Goal: Use online tool/utility: Utilize a website feature to perform a specific function

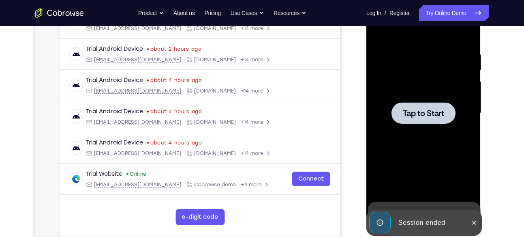
click at [420, 110] on span "Tap to Start" at bounding box center [423, 113] width 41 height 8
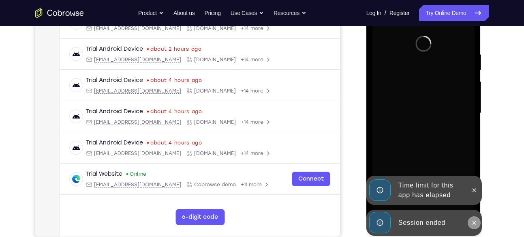
click at [471, 218] on button at bounding box center [474, 222] width 13 height 13
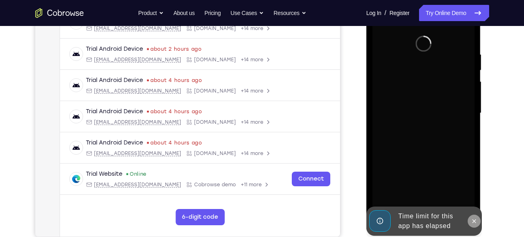
click at [474, 194] on div at bounding box center [424, 113] width 102 height 227
click at [471, 218] on icon at bounding box center [474, 221] width 6 height 6
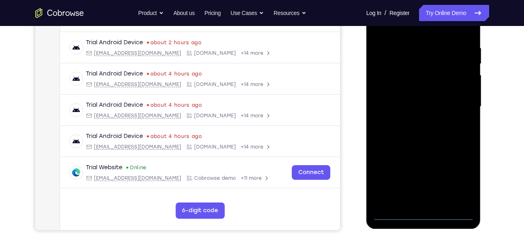
scroll to position [148, 0]
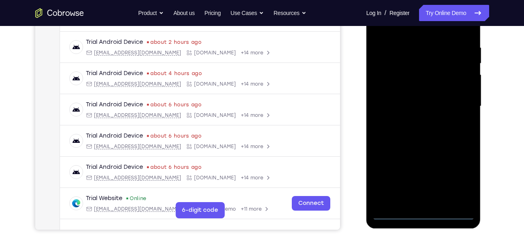
click at [424, 212] on div at bounding box center [424, 106] width 102 height 227
click at [458, 180] on div at bounding box center [424, 106] width 102 height 227
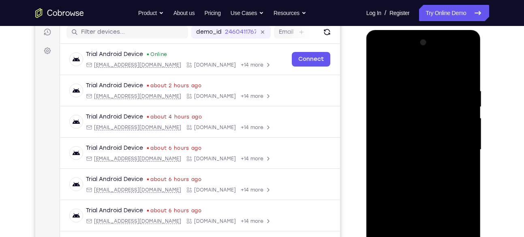
scroll to position [104, 0]
click at [427, 69] on div at bounding box center [424, 149] width 102 height 227
click at [458, 145] on div at bounding box center [424, 149] width 102 height 227
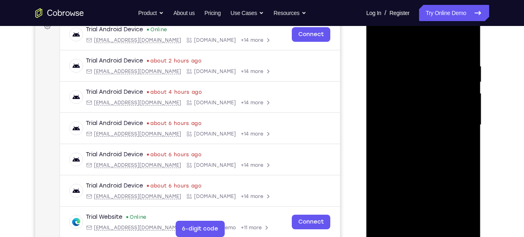
scroll to position [130, 0]
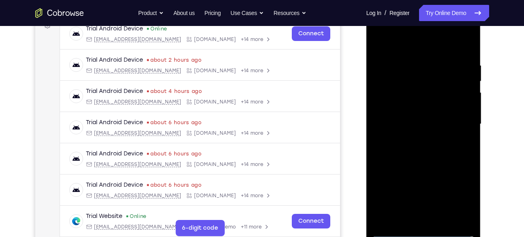
click at [411, 137] on div at bounding box center [424, 124] width 102 height 227
click at [404, 115] on div at bounding box center [424, 124] width 102 height 227
click at [408, 102] on div at bounding box center [424, 124] width 102 height 227
click at [414, 124] on div at bounding box center [424, 124] width 102 height 227
click at [411, 151] on div at bounding box center [424, 124] width 102 height 227
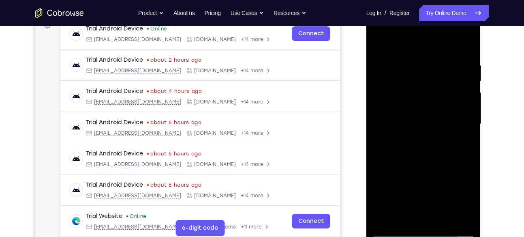
click at [421, 150] on div at bounding box center [424, 124] width 102 height 227
click at [429, 161] on div at bounding box center [424, 124] width 102 height 227
click at [444, 220] on div at bounding box center [424, 124] width 102 height 227
click at [428, 166] on div at bounding box center [424, 124] width 102 height 227
click at [379, 41] on div at bounding box center [424, 124] width 102 height 227
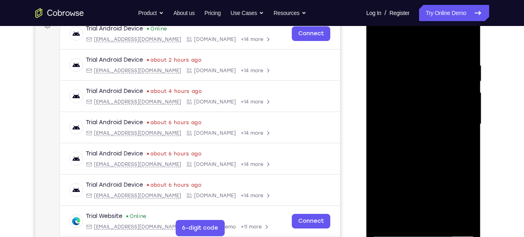
drag, startPoint x: 428, startPoint y: 77, endPoint x: 431, endPoint y: 154, distance: 76.3
click at [431, 154] on div at bounding box center [424, 124] width 102 height 227
click at [467, 41] on div at bounding box center [424, 124] width 102 height 227
click at [386, 219] on div at bounding box center [424, 124] width 102 height 227
click at [401, 219] on div at bounding box center [424, 124] width 102 height 227
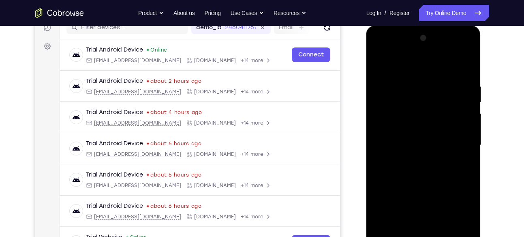
scroll to position [107, 0]
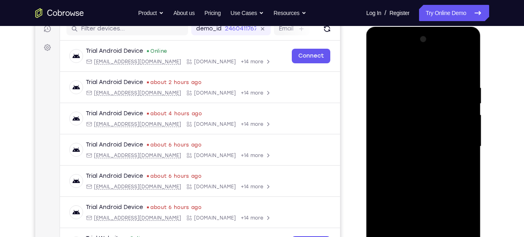
click at [398, 62] on div at bounding box center [424, 146] width 102 height 227
click at [466, 86] on div at bounding box center [424, 146] width 102 height 227
click at [405, 87] on div at bounding box center [424, 146] width 102 height 227
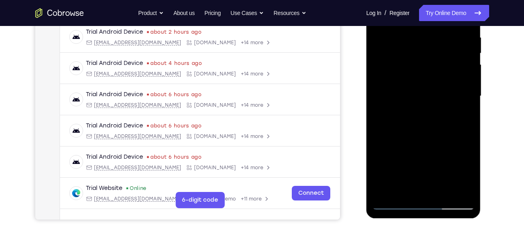
scroll to position [158, 0]
click at [452, 128] on div at bounding box center [424, 95] width 102 height 227
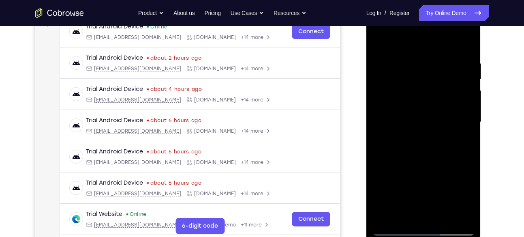
scroll to position [131, 0]
click at [377, 39] on div at bounding box center [424, 122] width 102 height 227
click at [456, 156] on div at bounding box center [424, 122] width 102 height 227
click at [397, 51] on div at bounding box center [424, 122] width 102 height 227
drag, startPoint x: 417, startPoint y: 100, endPoint x: 414, endPoint y: 60, distance: 40.6
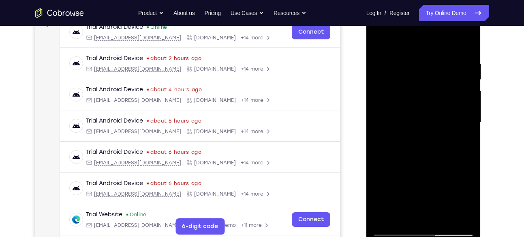
click at [414, 60] on div at bounding box center [424, 122] width 102 height 227
drag, startPoint x: 411, startPoint y: 99, endPoint x: 410, endPoint y: 58, distance: 40.9
click at [410, 58] on div at bounding box center [424, 122] width 102 height 227
drag, startPoint x: 416, startPoint y: 102, endPoint x: 418, endPoint y: 61, distance: 41.0
click at [418, 61] on div at bounding box center [424, 122] width 102 height 227
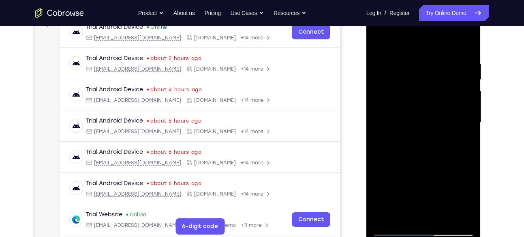
drag, startPoint x: 426, startPoint y: 64, endPoint x: 419, endPoint y: 144, distance: 80.1
click at [419, 144] on div at bounding box center [424, 122] width 102 height 227
drag, startPoint x: 413, startPoint y: 103, endPoint x: 413, endPoint y: 64, distance: 38.9
click at [413, 64] on div at bounding box center [424, 122] width 102 height 227
drag, startPoint x: 417, startPoint y: 109, endPoint x: 427, endPoint y: 64, distance: 46.0
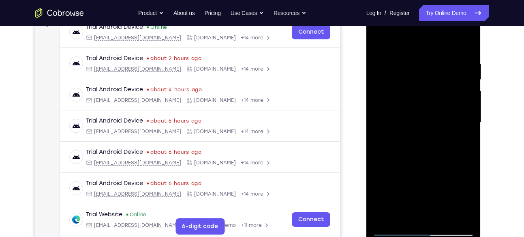
click at [427, 64] on div at bounding box center [424, 122] width 102 height 227
click at [380, 38] on div at bounding box center [424, 122] width 102 height 227
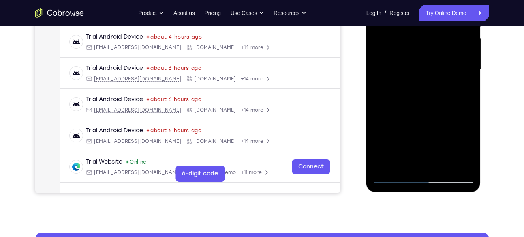
scroll to position [189, 0]
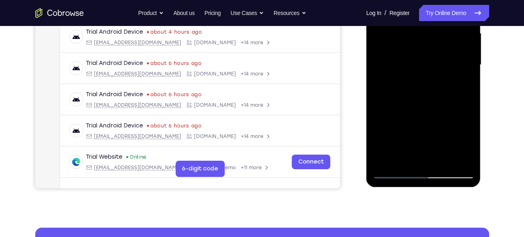
click at [384, 159] on div at bounding box center [424, 64] width 102 height 227
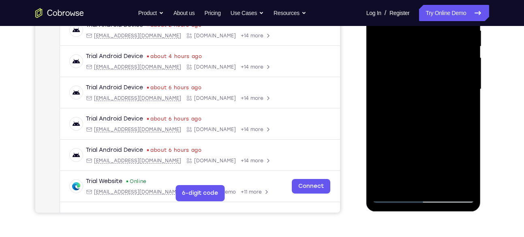
scroll to position [165, 0]
click at [442, 184] on div at bounding box center [424, 88] width 102 height 227
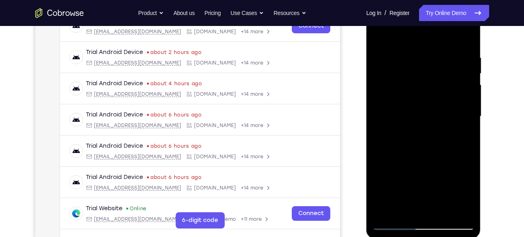
scroll to position [139, 0]
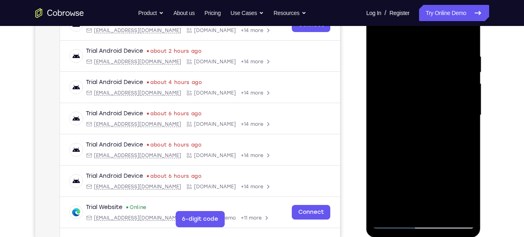
click at [381, 30] on div at bounding box center [424, 115] width 102 height 227
click at [441, 209] on div at bounding box center [424, 115] width 102 height 227
click at [379, 30] on div at bounding box center [424, 115] width 102 height 227
click at [426, 209] on div at bounding box center [424, 115] width 102 height 227
click at [385, 210] on div at bounding box center [424, 115] width 102 height 227
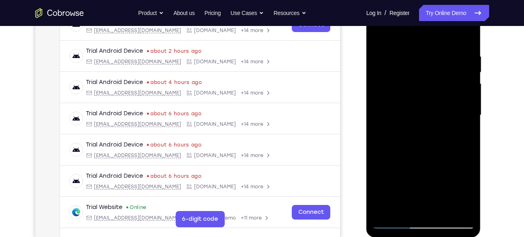
click at [442, 210] on div at bounding box center [424, 115] width 102 height 227
click at [382, 32] on div at bounding box center [424, 115] width 102 height 227
click at [388, 210] on div at bounding box center [424, 115] width 102 height 227
drag, startPoint x: 431, startPoint y: 76, endPoint x: 436, endPoint y: 181, distance: 105.1
click at [436, 181] on div at bounding box center [424, 115] width 102 height 227
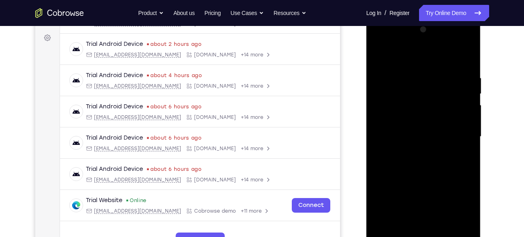
scroll to position [117, 0]
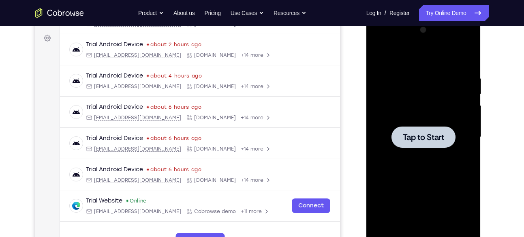
click at [435, 138] on span "Tap to Start" at bounding box center [423, 137] width 41 height 8
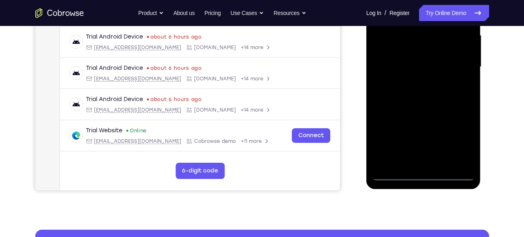
scroll to position [0, 0]
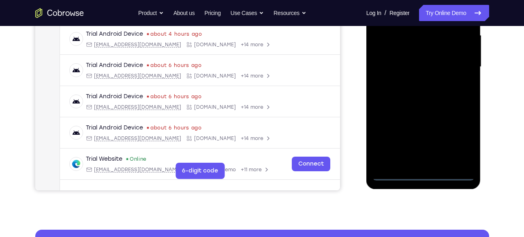
click at [423, 175] on div at bounding box center [424, 66] width 102 height 227
click at [457, 142] on div at bounding box center [424, 66] width 102 height 227
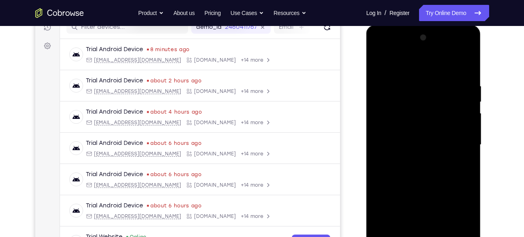
scroll to position [107, 0]
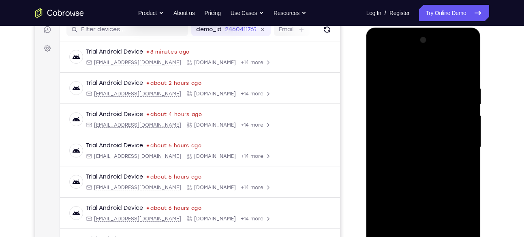
click at [411, 70] on div at bounding box center [424, 147] width 102 height 227
click at [456, 144] on div at bounding box center [424, 147] width 102 height 227
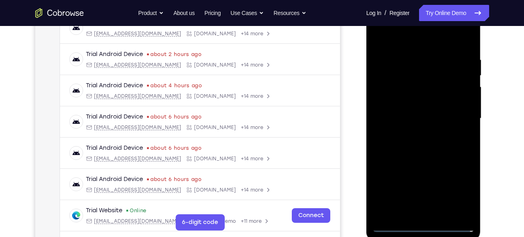
scroll to position [153, 0]
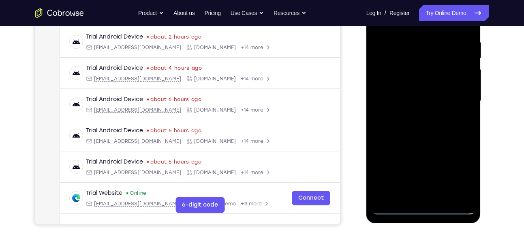
click at [416, 113] on div at bounding box center [424, 100] width 102 height 227
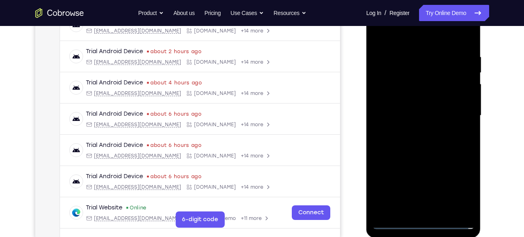
scroll to position [135, 0]
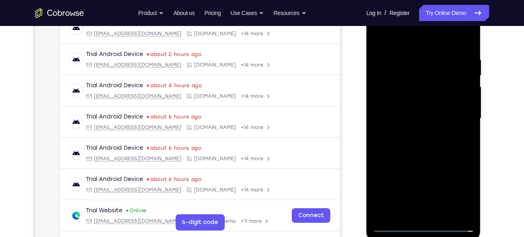
click at [407, 111] on div at bounding box center [424, 118] width 102 height 227
click at [409, 100] on div at bounding box center [424, 118] width 102 height 227
click at [409, 113] on div at bounding box center [424, 118] width 102 height 227
click at [421, 144] on div at bounding box center [424, 118] width 102 height 227
drag, startPoint x: 424, startPoint y: 43, endPoint x: 422, endPoint y: 21, distance: 21.2
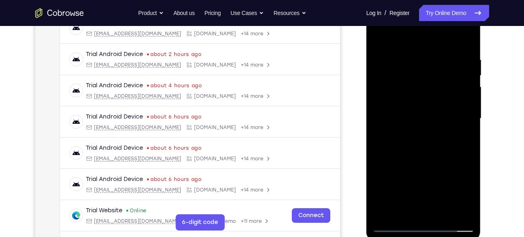
click at [422, 21] on div at bounding box center [424, 118] width 102 height 227
click at [421, 139] on div at bounding box center [424, 118] width 102 height 227
click at [469, 214] on div at bounding box center [424, 118] width 102 height 227
click at [470, 212] on div at bounding box center [424, 118] width 102 height 227
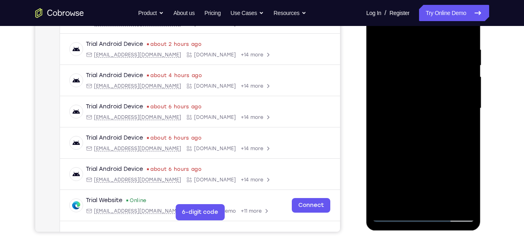
scroll to position [146, 0]
click at [402, 151] on div at bounding box center [424, 107] width 102 height 227
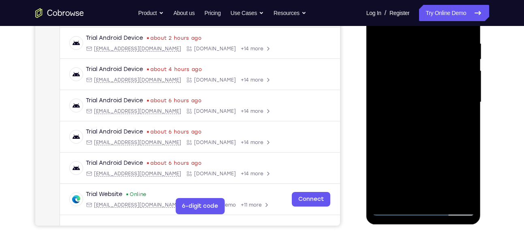
scroll to position [152, 0]
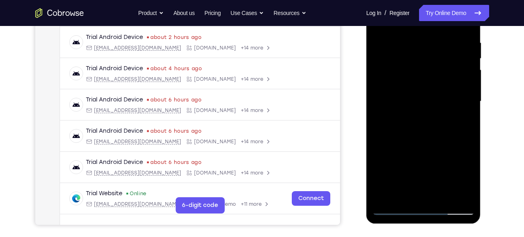
drag, startPoint x: 423, startPoint y: 137, endPoint x: 424, endPoint y: 91, distance: 46.2
click at [424, 91] on div at bounding box center [424, 101] width 102 height 227
click at [385, 197] on div at bounding box center [424, 101] width 102 height 227
click at [404, 195] on div at bounding box center [424, 101] width 102 height 227
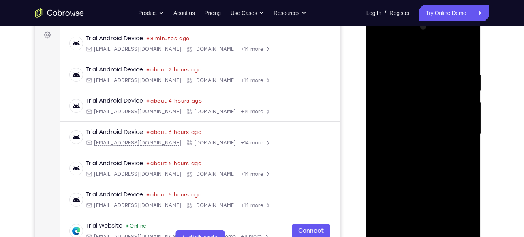
click at [429, 51] on div at bounding box center [424, 133] width 102 height 227
click at [421, 89] on div at bounding box center [424, 133] width 102 height 227
click at [437, 194] on div at bounding box center [424, 133] width 102 height 227
click at [383, 67] on div at bounding box center [424, 133] width 102 height 227
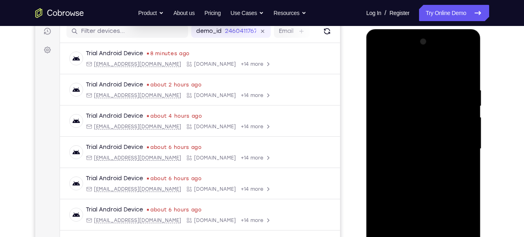
click at [465, 69] on div at bounding box center [424, 148] width 102 height 227
click at [379, 64] on div at bounding box center [424, 148] width 102 height 227
drag, startPoint x: 428, startPoint y: 193, endPoint x: 427, endPoint y: 144, distance: 49.1
click at [427, 144] on div at bounding box center [424, 148] width 102 height 227
drag, startPoint x: 440, startPoint y: 174, endPoint x: 385, endPoint y: 171, distance: 55.6
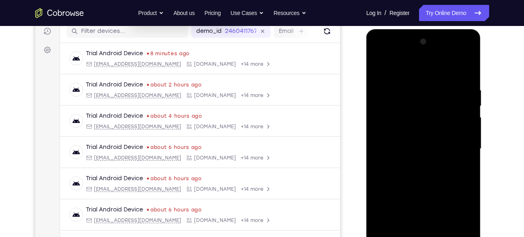
click at [385, 171] on div at bounding box center [424, 148] width 102 height 227
drag, startPoint x: 439, startPoint y: 176, endPoint x: 398, endPoint y: 179, distance: 41.4
click at [398, 179] on div at bounding box center [424, 148] width 102 height 227
click at [440, 185] on div at bounding box center [424, 148] width 102 height 227
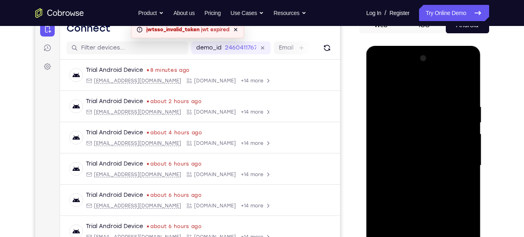
scroll to position [88, 0]
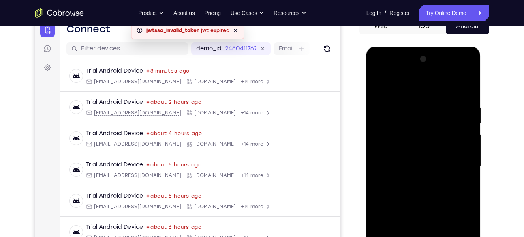
drag, startPoint x: 440, startPoint y: 103, endPoint x: 440, endPoint y: 167, distance: 63.2
click at [440, 167] on div at bounding box center [424, 166] width 102 height 227
click at [379, 85] on div at bounding box center [424, 166] width 102 height 227
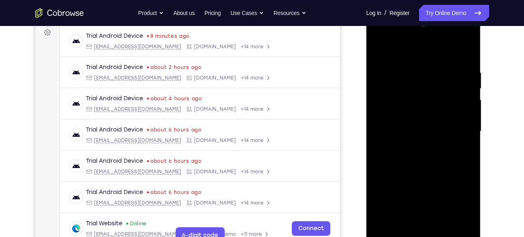
scroll to position [128, 0]
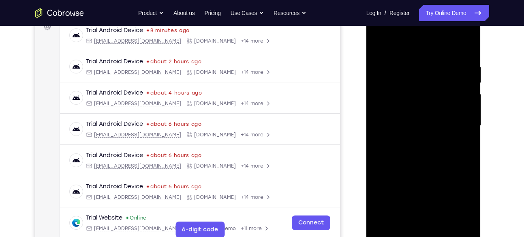
drag, startPoint x: 448, startPoint y: 171, endPoint x: 378, endPoint y: 170, distance: 70.5
click at [378, 170] on div at bounding box center [424, 125] width 102 height 227
drag, startPoint x: 442, startPoint y: 177, endPoint x: 409, endPoint y: 176, distance: 33.6
click at [409, 176] on div at bounding box center [424, 125] width 102 height 227
drag, startPoint x: 453, startPoint y: 175, endPoint x: 400, endPoint y: 173, distance: 53.5
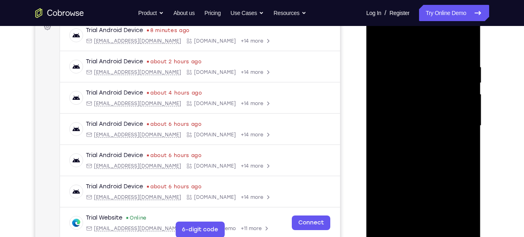
click at [400, 173] on div at bounding box center [424, 125] width 102 height 227
click at [393, 187] on div at bounding box center [424, 125] width 102 height 227
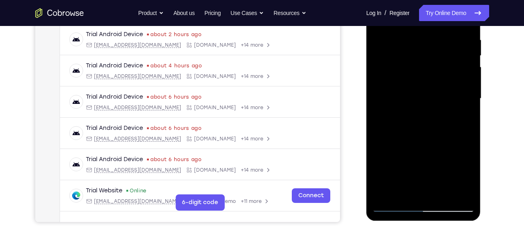
scroll to position [156, 0]
drag, startPoint x: 446, startPoint y: 165, endPoint x: 383, endPoint y: 161, distance: 63.0
click at [383, 161] on div at bounding box center [424, 98] width 102 height 227
click at [393, 167] on div at bounding box center [424, 98] width 102 height 227
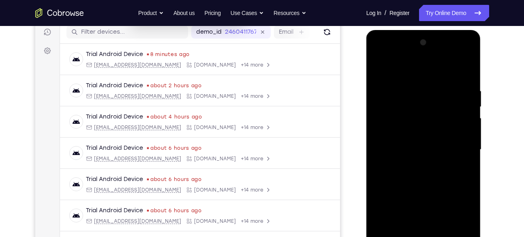
scroll to position [137, 0]
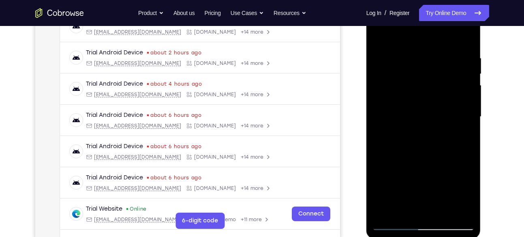
click at [437, 180] on div at bounding box center [424, 116] width 102 height 227
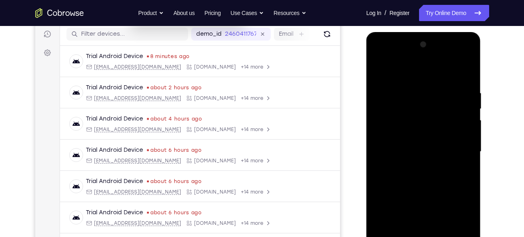
click at [378, 69] on div at bounding box center [424, 151] width 102 height 227
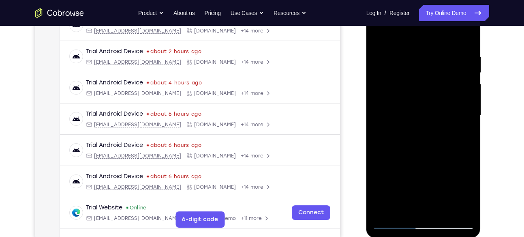
scroll to position [139, 0]
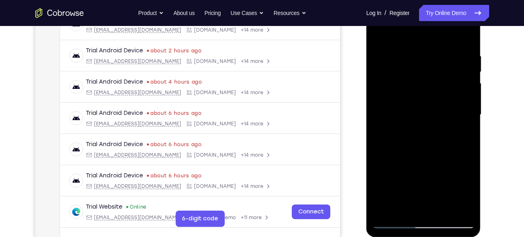
drag, startPoint x: 458, startPoint y: 172, endPoint x: 392, endPoint y: 172, distance: 66.5
click at [392, 172] on div at bounding box center [424, 114] width 102 height 227
drag, startPoint x: 432, startPoint y: 171, endPoint x: 389, endPoint y: 169, distance: 43.1
click at [389, 169] on div at bounding box center [424, 114] width 102 height 227
drag, startPoint x: 436, startPoint y: 171, endPoint x: 393, endPoint y: 165, distance: 43.7
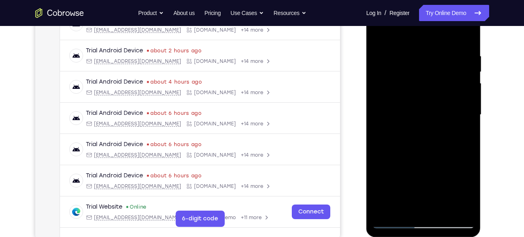
click at [393, 165] on div at bounding box center [424, 114] width 102 height 227
drag, startPoint x: 446, startPoint y: 173, endPoint x: 394, endPoint y: 169, distance: 51.6
click at [394, 169] on div at bounding box center [424, 114] width 102 height 227
drag, startPoint x: 450, startPoint y: 171, endPoint x: 407, endPoint y: 171, distance: 43.0
click at [407, 171] on div at bounding box center [424, 114] width 102 height 227
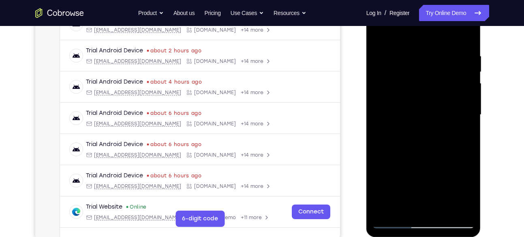
drag, startPoint x: 445, startPoint y: 172, endPoint x: 402, endPoint y: 172, distance: 43.4
click at [402, 172] on div at bounding box center [424, 114] width 102 height 227
drag, startPoint x: 450, startPoint y: 169, endPoint x: 414, endPoint y: 169, distance: 35.7
click at [414, 169] on div at bounding box center [424, 114] width 102 height 227
drag, startPoint x: 441, startPoint y: 167, endPoint x: 392, endPoint y: 168, distance: 48.6
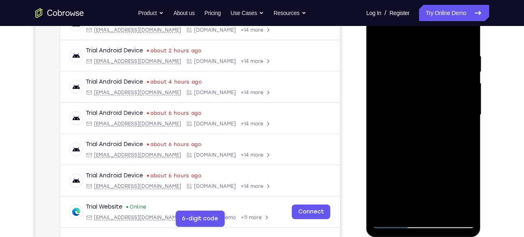
click at [392, 168] on div at bounding box center [424, 114] width 102 height 227
drag, startPoint x: 446, startPoint y: 167, endPoint x: 408, endPoint y: 168, distance: 38.1
click at [408, 168] on div at bounding box center [424, 114] width 102 height 227
drag, startPoint x: 451, startPoint y: 169, endPoint x: 389, endPoint y: 167, distance: 62.0
click at [389, 167] on div at bounding box center [424, 114] width 102 height 227
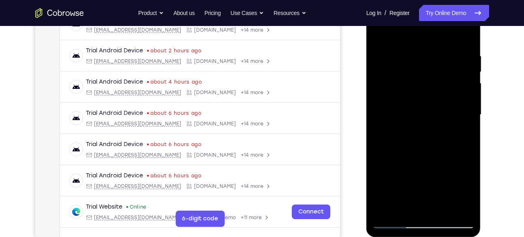
drag, startPoint x: 445, startPoint y: 165, endPoint x: 392, endPoint y: 168, distance: 52.4
click at [392, 168] on div at bounding box center [424, 114] width 102 height 227
click at [441, 181] on div at bounding box center [424, 114] width 102 height 227
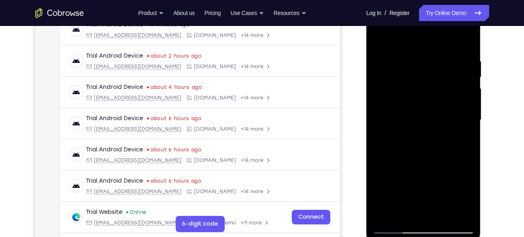
scroll to position [137, 0]
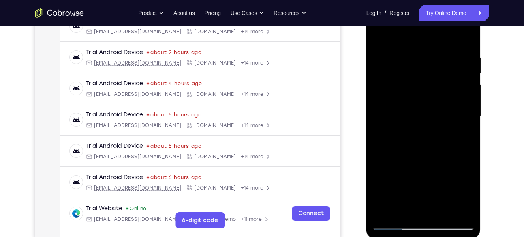
click at [400, 182] on div at bounding box center [424, 116] width 102 height 227
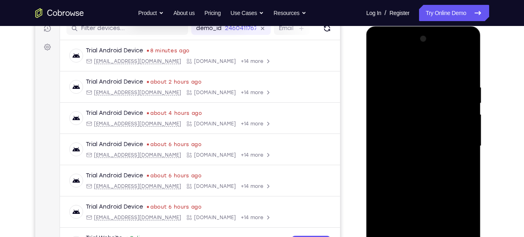
scroll to position [107, 0]
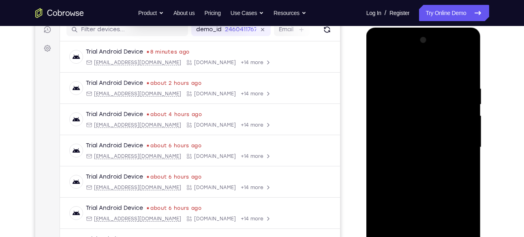
click at [418, 94] on div at bounding box center [424, 147] width 102 height 227
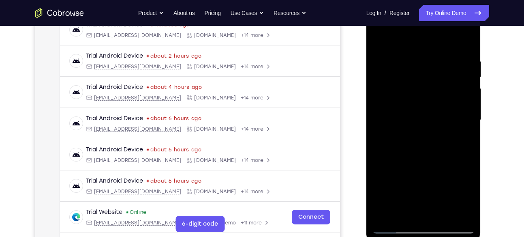
scroll to position [135, 0]
drag, startPoint x: 451, startPoint y: 173, endPoint x: 392, endPoint y: 173, distance: 58.8
click at [392, 173] on div at bounding box center [424, 119] width 102 height 227
click at [441, 182] on div at bounding box center [424, 119] width 102 height 227
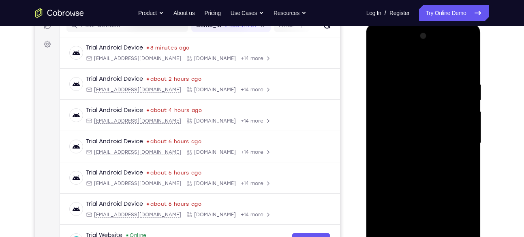
scroll to position [109, 0]
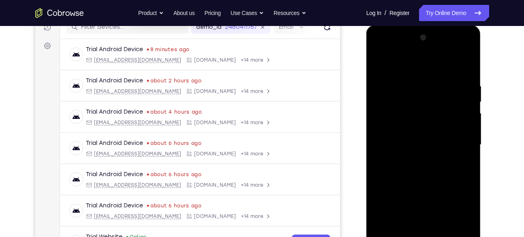
click at [386, 83] on div at bounding box center [424, 144] width 102 height 227
click at [465, 65] on div at bounding box center [424, 144] width 102 height 227
click at [431, 90] on div at bounding box center [424, 144] width 102 height 227
drag, startPoint x: 430, startPoint y: 186, endPoint x: 433, endPoint y: 152, distance: 34.6
click at [433, 152] on div at bounding box center [424, 144] width 102 height 227
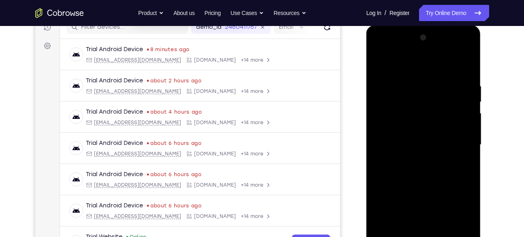
drag, startPoint x: 424, startPoint y: 151, endPoint x: 424, endPoint y: 226, distance: 75.0
click at [424, 226] on div at bounding box center [424, 144] width 102 height 227
click at [422, 92] on div at bounding box center [424, 144] width 102 height 227
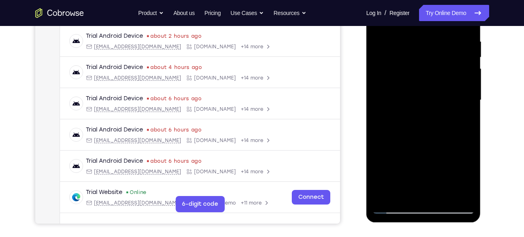
scroll to position [154, 0]
click at [399, 193] on div at bounding box center [424, 99] width 102 height 227
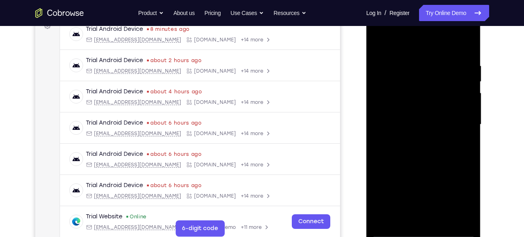
scroll to position [124, 0]
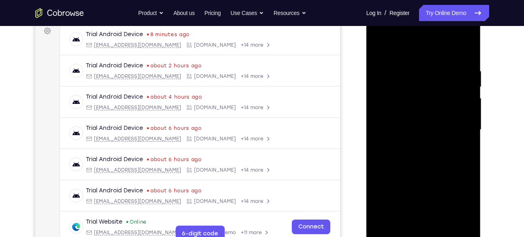
drag, startPoint x: 437, startPoint y: 168, endPoint x: 435, endPoint y: 107, distance: 61.2
click at [435, 107] on div at bounding box center [424, 129] width 102 height 227
click at [458, 170] on div at bounding box center [424, 129] width 102 height 227
drag, startPoint x: 423, startPoint y: 82, endPoint x: 432, endPoint y: 196, distance: 114.7
click at [432, 196] on div at bounding box center [424, 129] width 102 height 227
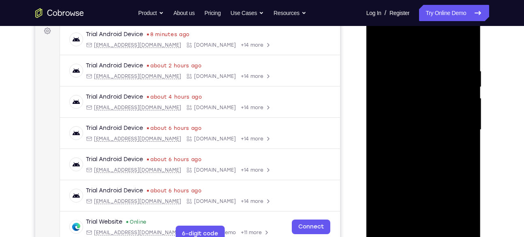
drag, startPoint x: 430, startPoint y: 165, endPoint x: 431, endPoint y: 61, distance: 104.2
click at [431, 61] on div at bounding box center [424, 129] width 102 height 227
drag, startPoint x: 428, startPoint y: 162, endPoint x: 430, endPoint y: 85, distance: 76.6
click at [430, 85] on div at bounding box center [424, 129] width 102 height 227
click at [398, 119] on div at bounding box center [424, 129] width 102 height 227
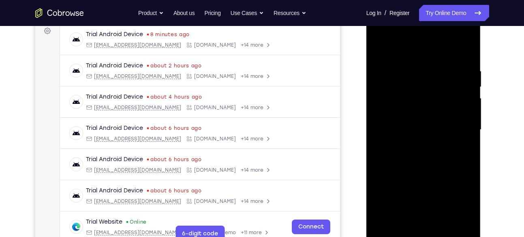
drag, startPoint x: 423, startPoint y: 77, endPoint x: 420, endPoint y: 175, distance: 98.2
click at [420, 175] on div at bounding box center [424, 129] width 102 height 227
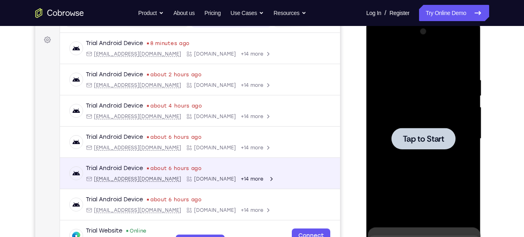
scroll to position [114, 0]
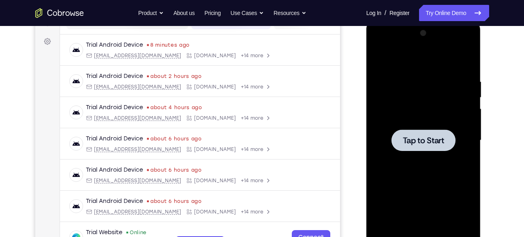
click at [399, 134] on div at bounding box center [424, 139] width 64 height 21
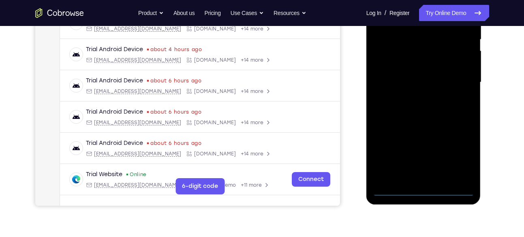
scroll to position [172, 0]
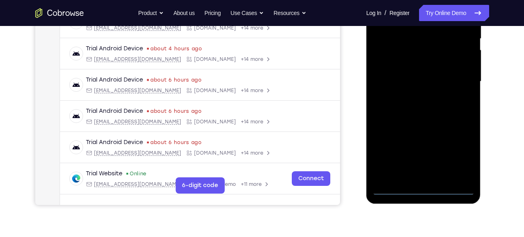
click at [424, 191] on div at bounding box center [424, 81] width 102 height 227
click at [460, 155] on div at bounding box center [424, 81] width 102 height 227
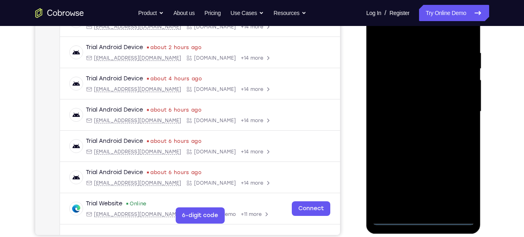
scroll to position [144, 0]
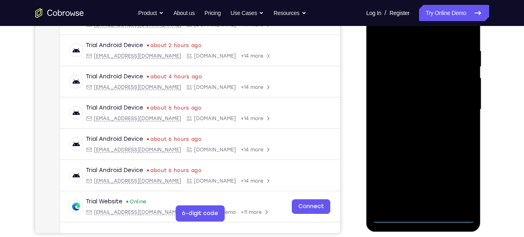
click at [398, 31] on div at bounding box center [424, 109] width 102 height 227
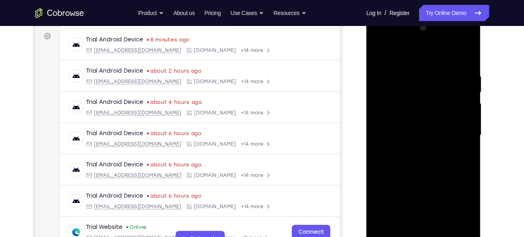
click at [456, 133] on div at bounding box center [424, 134] width 102 height 227
click at [413, 148] on div at bounding box center [424, 134] width 102 height 227
click at [404, 124] on div at bounding box center [424, 134] width 102 height 227
click at [409, 118] on div at bounding box center [424, 134] width 102 height 227
click at [411, 133] on div at bounding box center [424, 134] width 102 height 227
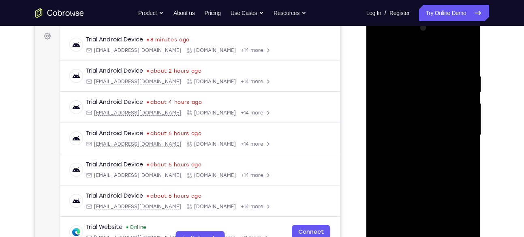
click at [411, 158] on div at bounding box center [424, 134] width 102 height 227
click at [415, 158] on div at bounding box center [424, 134] width 102 height 227
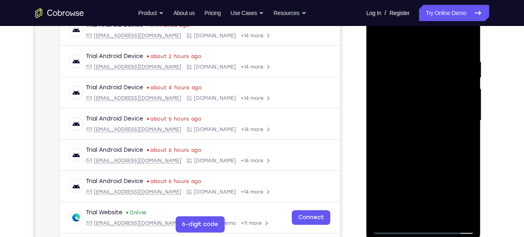
scroll to position [133, 0]
click at [428, 158] on div at bounding box center [424, 120] width 102 height 227
click at [416, 58] on div at bounding box center [424, 120] width 102 height 227
click at [459, 74] on div at bounding box center [424, 120] width 102 height 227
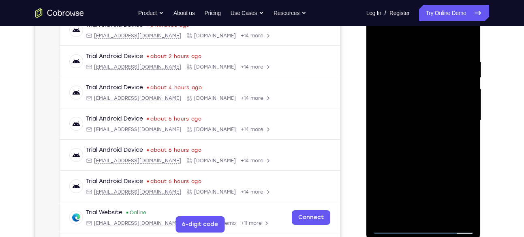
click at [459, 74] on div at bounding box center [424, 120] width 102 height 227
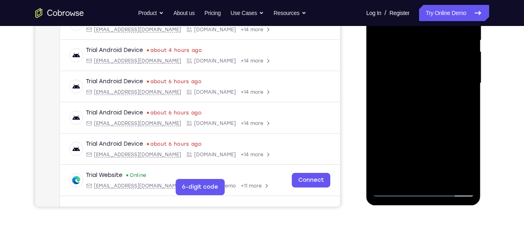
scroll to position [135, 0]
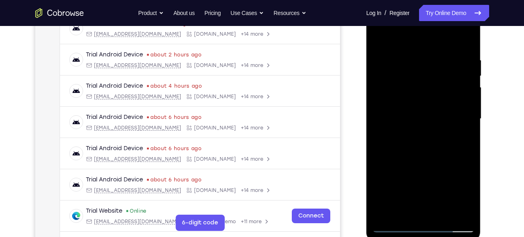
click at [467, 40] on div at bounding box center [424, 118] width 102 height 227
drag, startPoint x: 451, startPoint y: 51, endPoint x: 401, endPoint y: 51, distance: 50.3
click at [401, 51] on div at bounding box center [424, 118] width 102 height 227
click at [443, 215] on div at bounding box center [424, 118] width 102 height 227
click at [425, 158] on div at bounding box center [424, 118] width 102 height 227
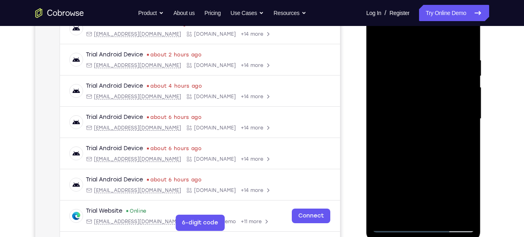
click at [388, 80] on div at bounding box center [424, 118] width 102 height 227
click at [455, 129] on div at bounding box center [424, 118] width 102 height 227
click at [418, 112] on div at bounding box center [424, 118] width 102 height 227
click at [421, 68] on div at bounding box center [424, 118] width 102 height 227
click at [464, 39] on div at bounding box center [424, 118] width 102 height 227
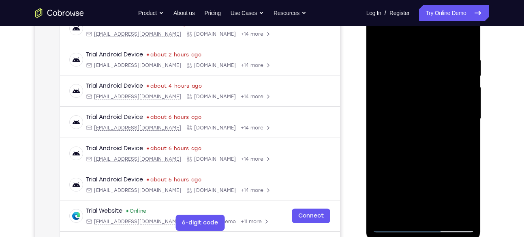
click at [381, 35] on div at bounding box center [424, 118] width 102 height 227
click at [386, 215] on div at bounding box center [424, 118] width 102 height 227
drag, startPoint x: 432, startPoint y: 72, endPoint x: 423, endPoint y: 187, distance: 115.5
click at [423, 187] on div at bounding box center [424, 118] width 102 height 227
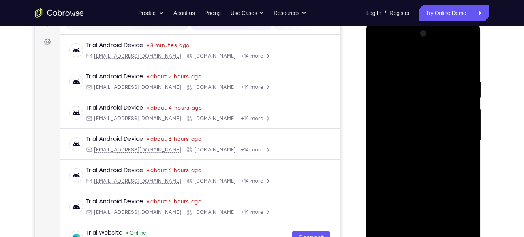
scroll to position [111, 0]
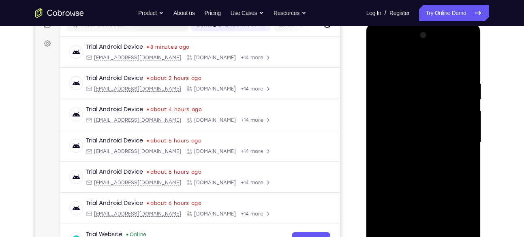
click at [379, 45] on div at bounding box center [424, 142] width 102 height 227
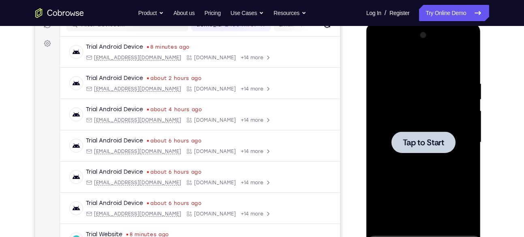
click at [420, 144] on span "Tap to Start" at bounding box center [423, 142] width 41 height 8
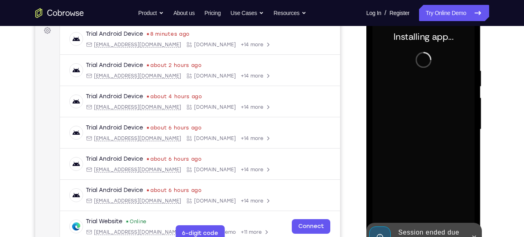
scroll to position [163, 0]
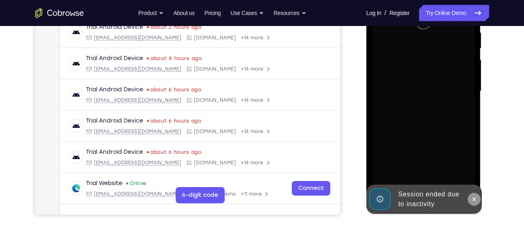
click at [472, 198] on icon at bounding box center [474, 199] width 6 height 6
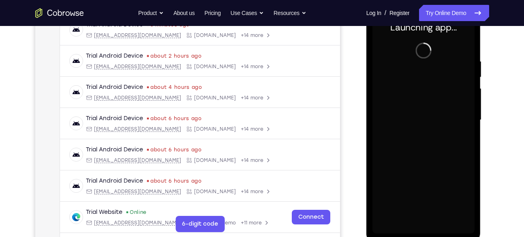
scroll to position [132, 0]
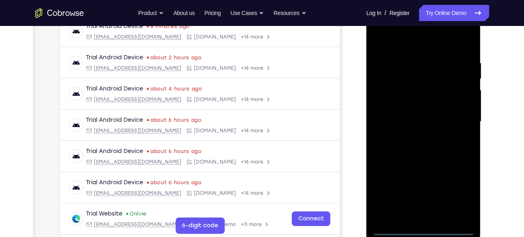
click at [424, 227] on div at bounding box center [424, 121] width 102 height 227
click at [458, 195] on div at bounding box center [424, 121] width 102 height 227
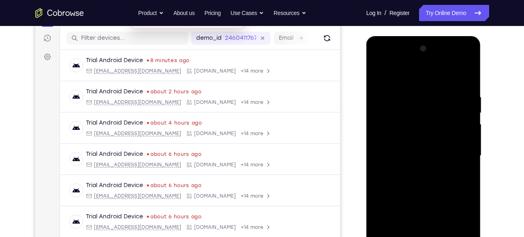
scroll to position [97, 0]
click at [407, 77] on div at bounding box center [424, 156] width 102 height 227
click at [455, 152] on div at bounding box center [424, 156] width 102 height 227
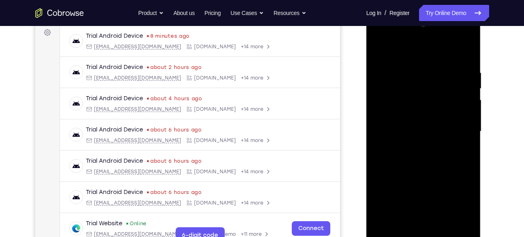
scroll to position [123, 0]
click at [417, 146] on div at bounding box center [424, 130] width 102 height 227
click at [405, 126] on div at bounding box center [424, 130] width 102 height 227
click at [412, 109] on div at bounding box center [424, 130] width 102 height 227
click at [410, 130] on div at bounding box center [424, 130] width 102 height 227
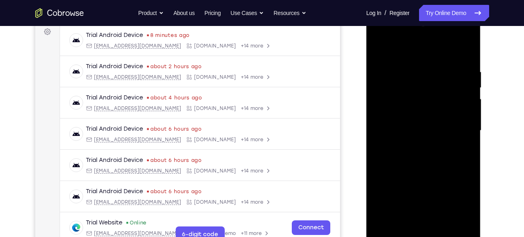
click at [414, 158] on div at bounding box center [424, 130] width 102 height 227
click at [425, 157] on div at bounding box center [424, 130] width 102 height 227
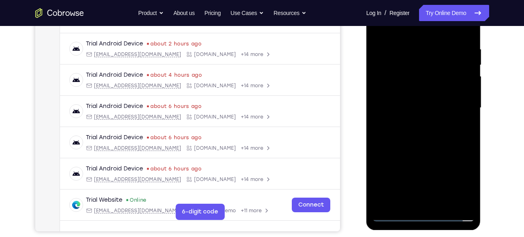
scroll to position [146, 0]
click at [436, 147] on div at bounding box center [424, 107] width 102 height 227
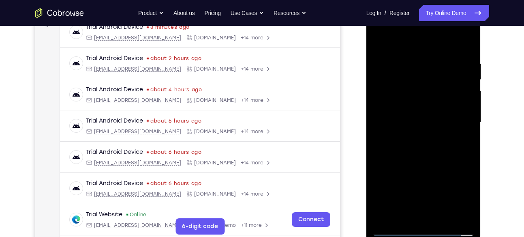
scroll to position [131, 0]
click at [411, 51] on div at bounding box center [424, 122] width 102 height 227
click at [465, 43] on div at bounding box center [424, 122] width 102 height 227
click at [443, 218] on div at bounding box center [424, 122] width 102 height 227
click at [419, 166] on div at bounding box center [424, 122] width 102 height 227
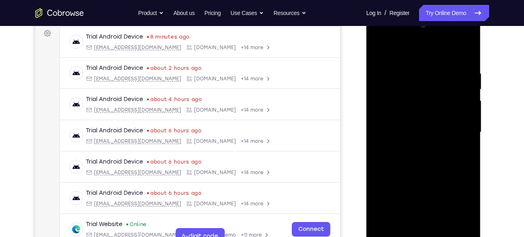
scroll to position [119, 0]
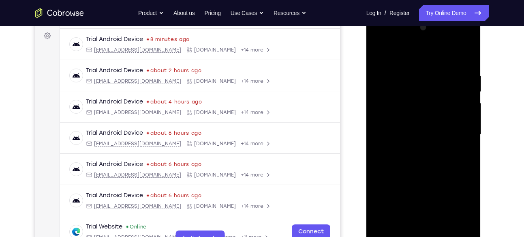
click at [383, 48] on div at bounding box center [424, 134] width 102 height 227
drag, startPoint x: 424, startPoint y: 94, endPoint x: 427, endPoint y: 203, distance: 109.1
click at [427, 203] on div at bounding box center [424, 134] width 102 height 227
click at [405, 229] on div at bounding box center [424, 134] width 102 height 227
click at [398, 51] on div at bounding box center [424, 134] width 102 height 227
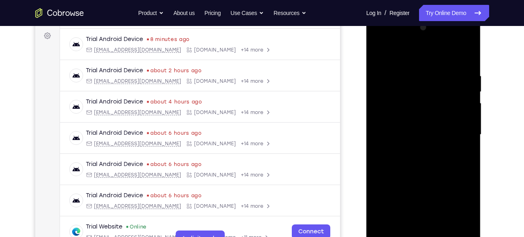
click at [467, 73] on div at bounding box center [424, 134] width 102 height 227
click at [414, 52] on div at bounding box center [424, 134] width 102 height 227
click at [397, 80] on div at bounding box center [424, 134] width 102 height 227
click at [428, 79] on div at bounding box center [424, 134] width 102 height 227
click at [379, 51] on div at bounding box center [424, 134] width 102 height 227
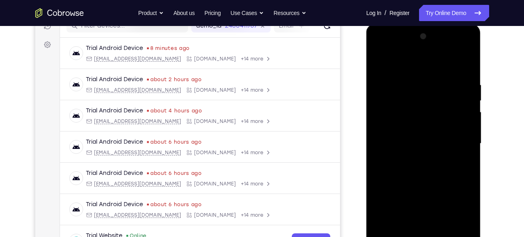
scroll to position [110, 0]
click at [398, 90] on div at bounding box center [424, 143] width 102 height 227
click at [459, 135] on div at bounding box center [424, 143] width 102 height 227
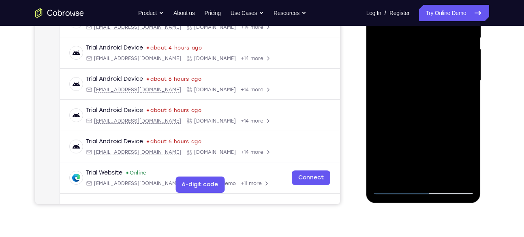
scroll to position [173, 0]
drag, startPoint x: 428, startPoint y: 105, endPoint x: 430, endPoint y: 171, distance: 66.5
click at [430, 171] on div at bounding box center [424, 80] width 102 height 227
click at [427, 68] on div at bounding box center [424, 80] width 102 height 227
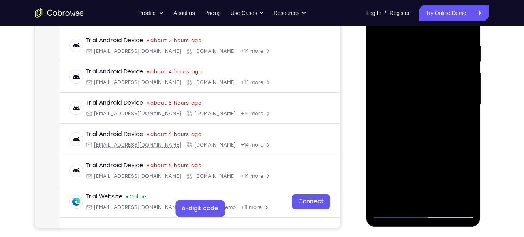
scroll to position [145, 0]
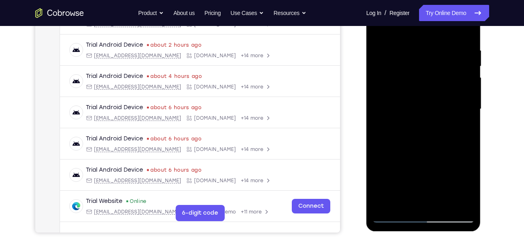
click at [434, 54] on div at bounding box center [424, 109] width 102 height 227
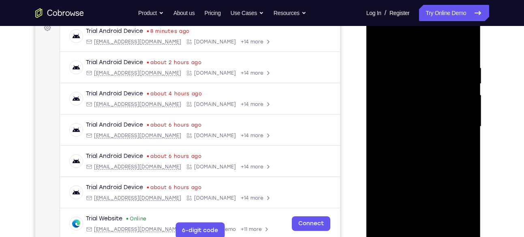
click at [379, 45] on div at bounding box center [424, 126] width 102 height 227
drag, startPoint x: 437, startPoint y: 105, endPoint x: 433, endPoint y: 171, distance: 65.4
click at [433, 171] on div at bounding box center [424, 126] width 102 height 227
click at [466, 220] on div at bounding box center [424, 126] width 102 height 227
click at [406, 219] on div at bounding box center [424, 126] width 102 height 227
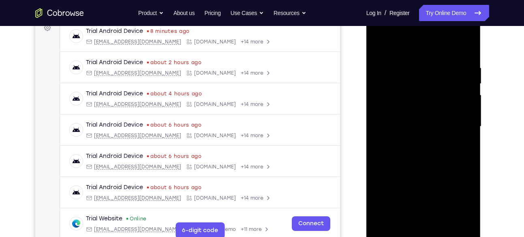
click at [404, 45] on div at bounding box center [424, 126] width 102 height 227
click at [412, 60] on div at bounding box center [424, 126] width 102 height 227
drag, startPoint x: 429, startPoint y: 148, endPoint x: 430, endPoint y: 98, distance: 49.9
click at [430, 98] on div at bounding box center [424, 126] width 102 height 227
click at [390, 154] on div at bounding box center [424, 126] width 102 height 227
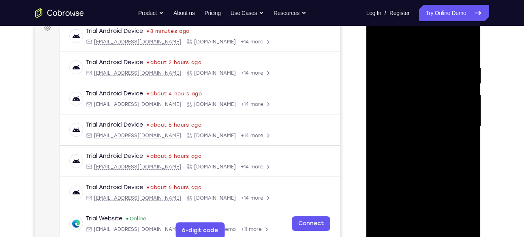
click at [394, 172] on div at bounding box center [424, 126] width 102 height 227
drag, startPoint x: 421, startPoint y: 117, endPoint x: 416, endPoint y: 227, distance: 109.9
click at [416, 227] on div at bounding box center [424, 126] width 102 height 227
click at [378, 42] on div at bounding box center [424, 126] width 102 height 227
drag, startPoint x: 418, startPoint y: 146, endPoint x: 415, endPoint y: 80, distance: 65.7
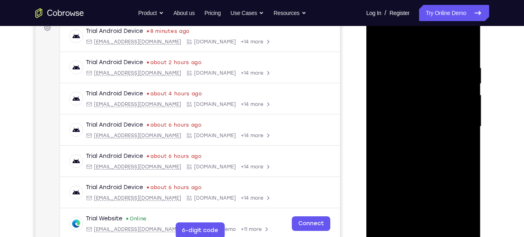
click at [415, 80] on div at bounding box center [424, 126] width 102 height 227
click at [394, 182] on div at bounding box center [424, 126] width 102 height 227
drag, startPoint x: 443, startPoint y: 78, endPoint x: 442, endPoint y: 119, distance: 40.9
click at [442, 119] on div at bounding box center [424, 126] width 102 height 227
drag, startPoint x: 442, startPoint y: 136, endPoint x: 440, endPoint y: 78, distance: 58.0
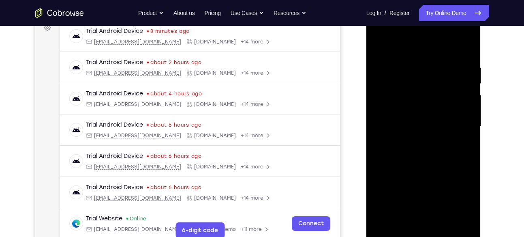
click at [440, 78] on div at bounding box center [424, 126] width 102 height 227
drag, startPoint x: 440, startPoint y: 155, endPoint x: 439, endPoint y: 67, distance: 88.0
click at [439, 67] on div at bounding box center [424, 126] width 102 height 227
drag, startPoint x: 447, startPoint y: 99, endPoint x: 449, endPoint y: 175, distance: 76.2
click at [449, 175] on div at bounding box center [424, 126] width 102 height 227
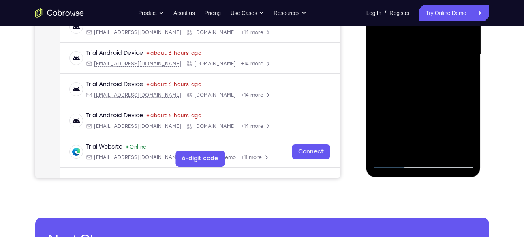
scroll to position [202, 0]
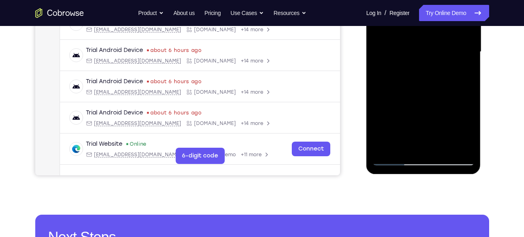
click at [383, 148] on div at bounding box center [424, 51] width 102 height 227
click at [442, 149] on div at bounding box center [424, 51] width 102 height 227
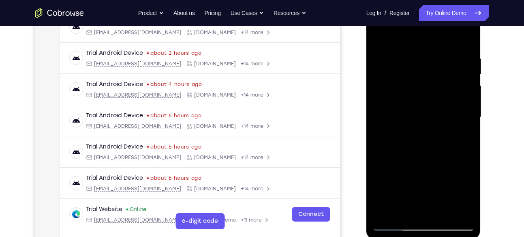
scroll to position [119, 0]
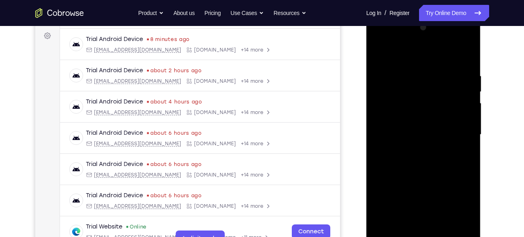
click at [415, 94] on div at bounding box center [424, 134] width 102 height 227
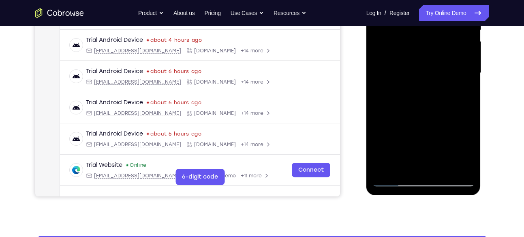
scroll to position [181, 0]
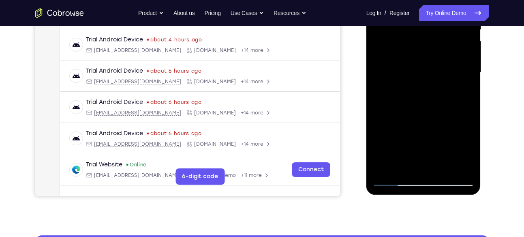
click at [392, 180] on div at bounding box center [424, 72] width 102 height 227
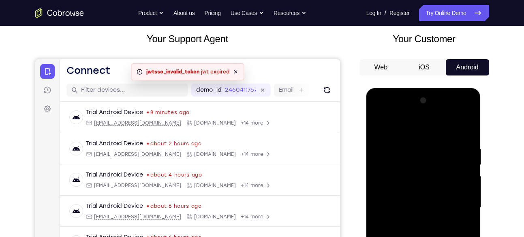
scroll to position [0, 0]
